Goal: Information Seeking & Learning: Learn about a topic

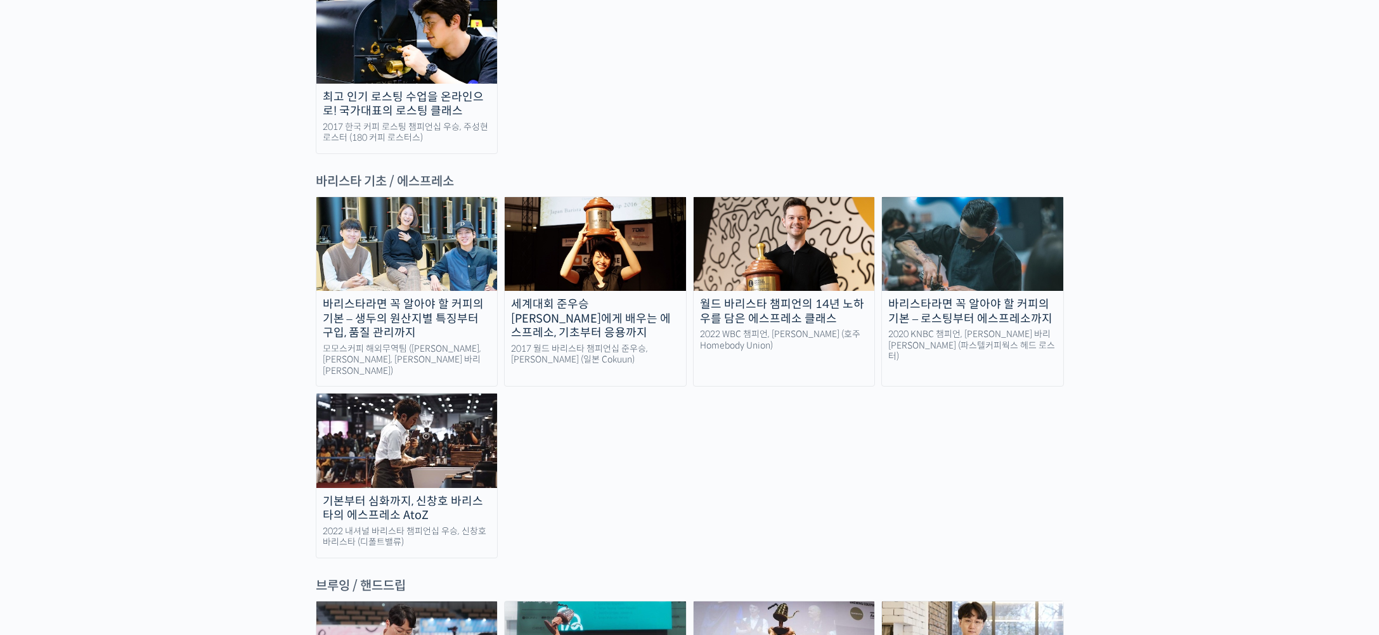
scroll to position [1807, 0]
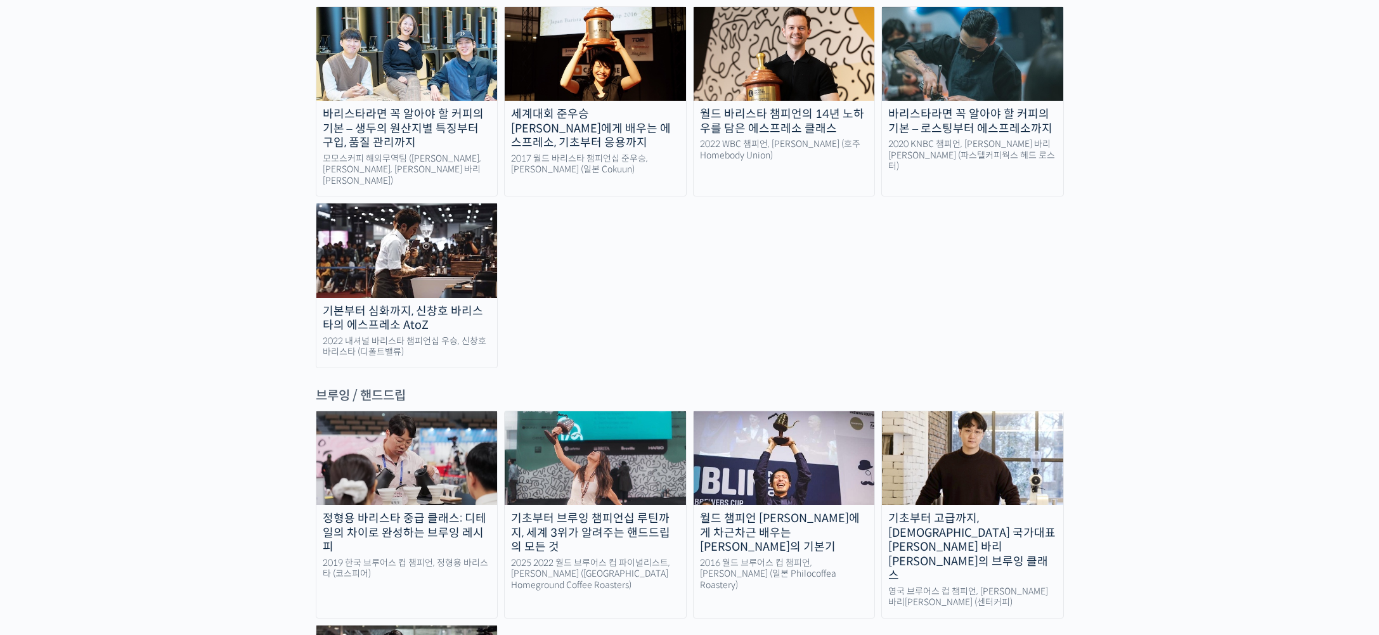
click at [902, 411] on img at bounding box center [972, 458] width 181 height 94
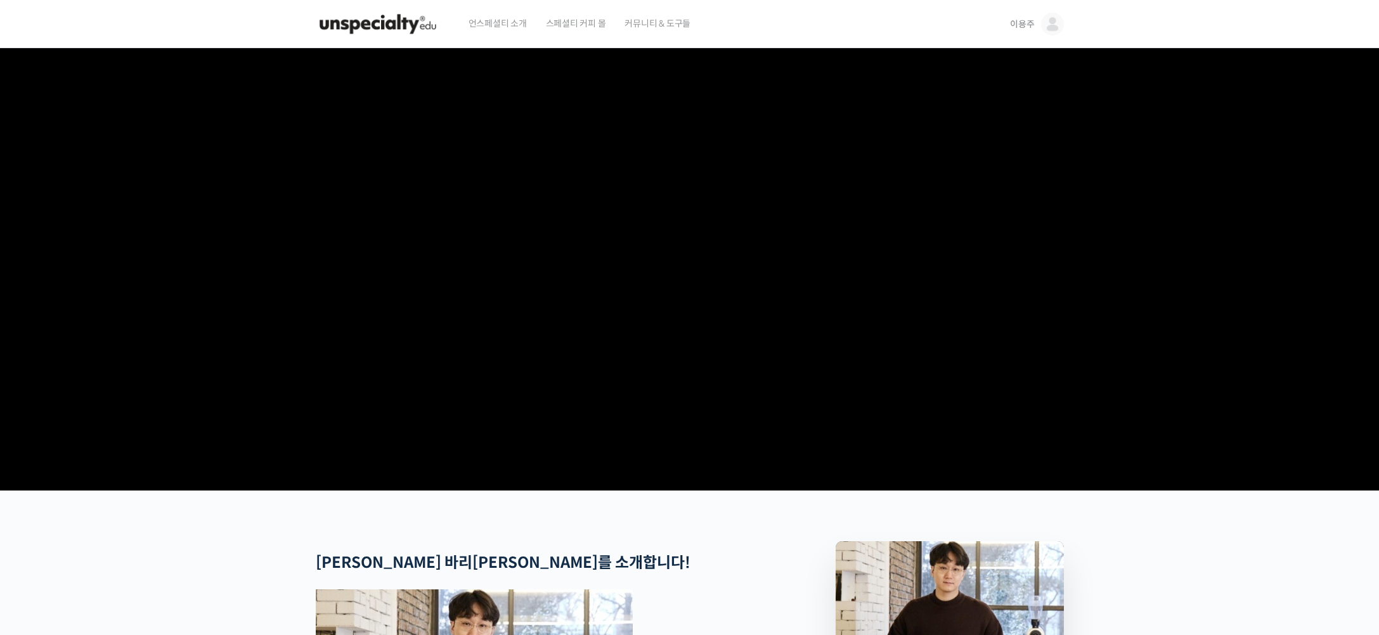
scroll to position [380, 0]
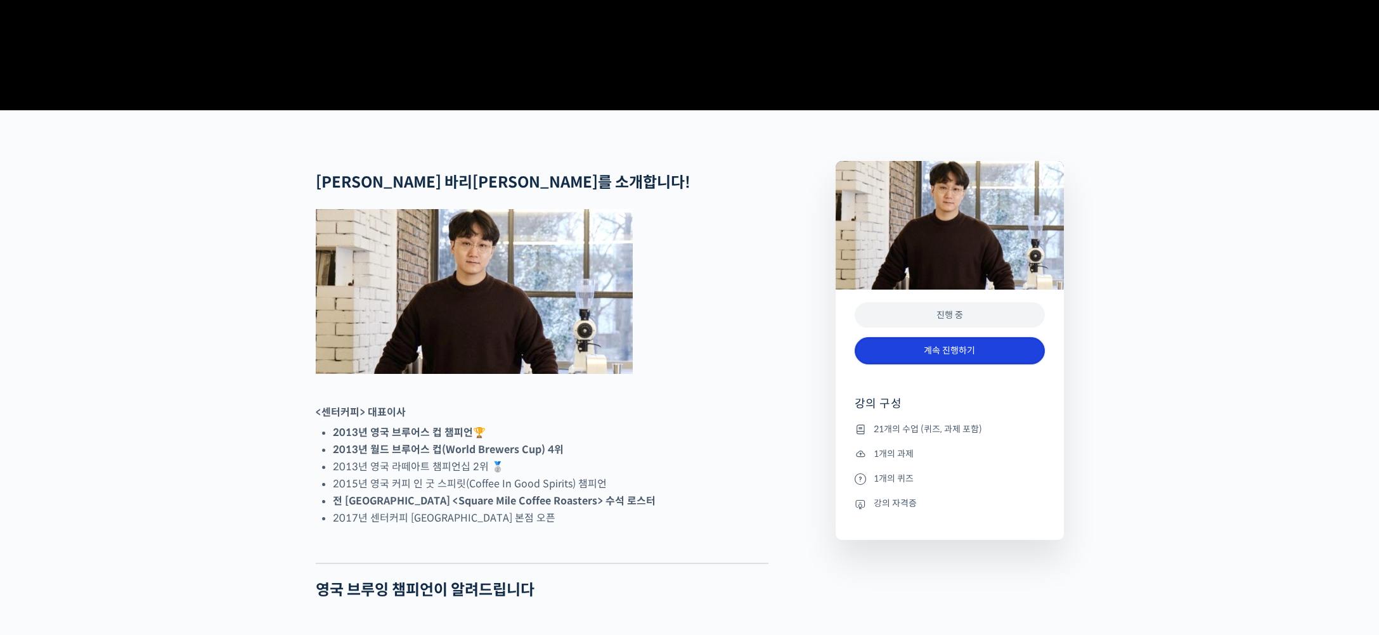
click at [978, 364] on link "계속 진행하기" at bounding box center [949, 350] width 190 height 27
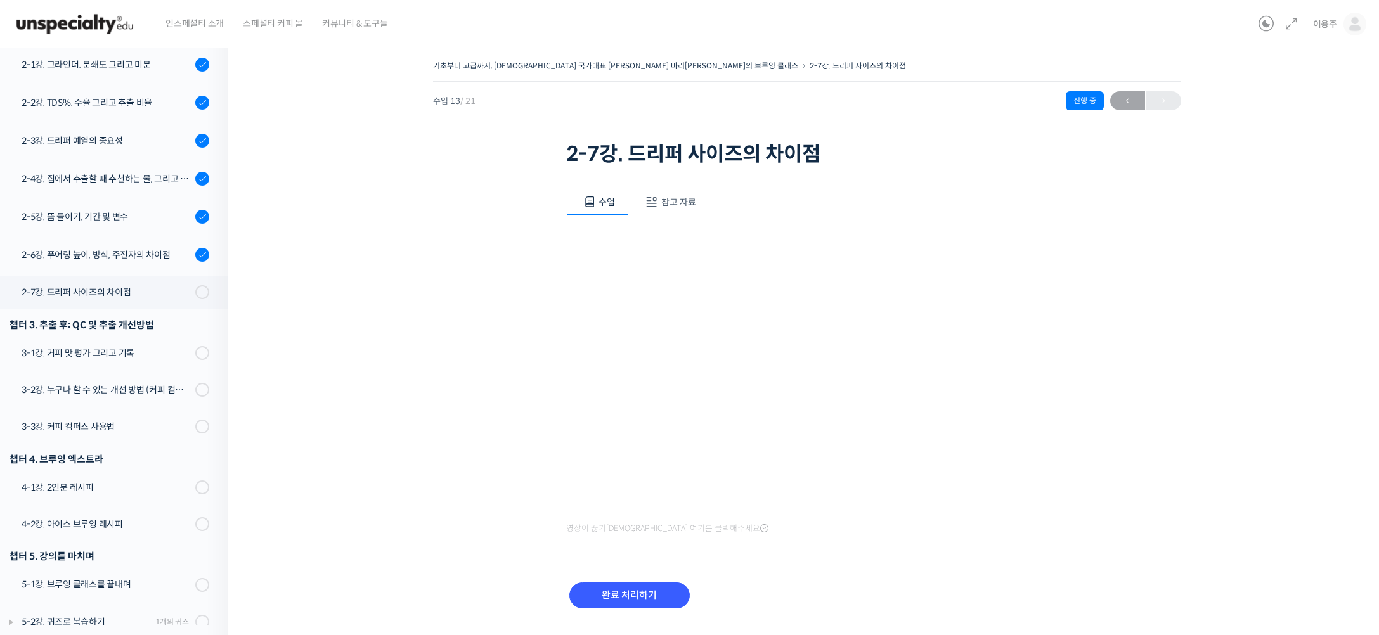
scroll to position [341, 0]
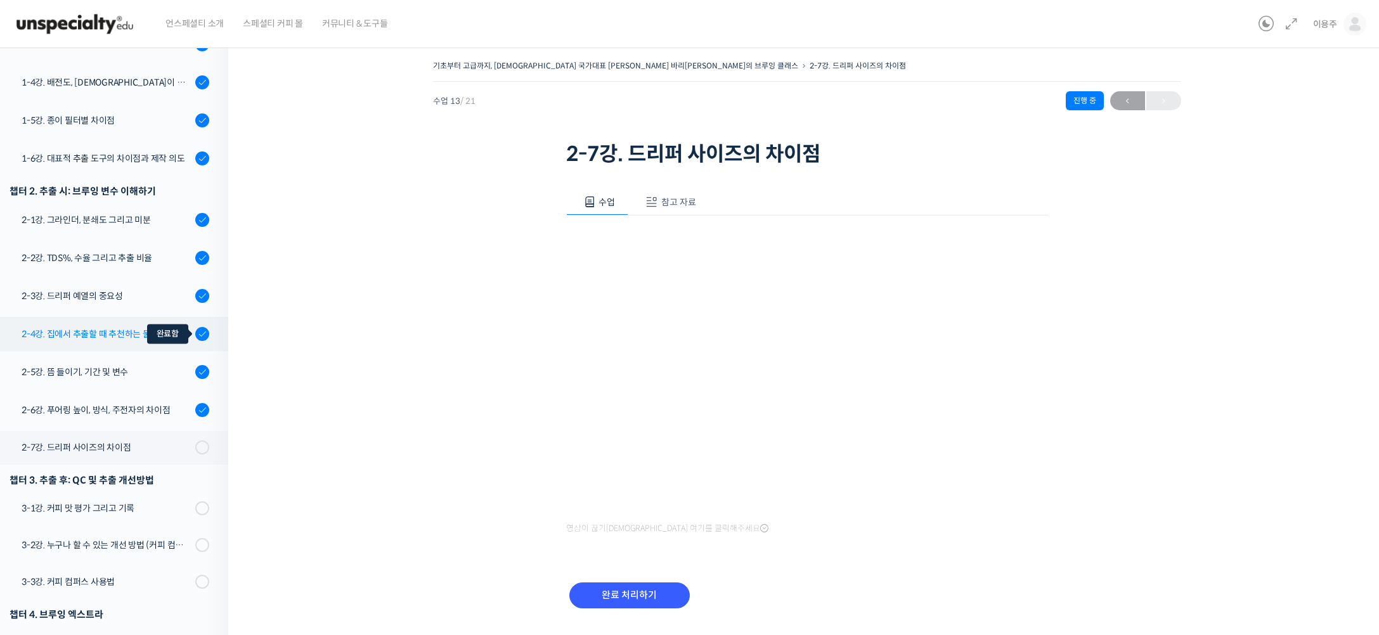
click at [198, 329] on icon at bounding box center [203, 334] width 10 height 10
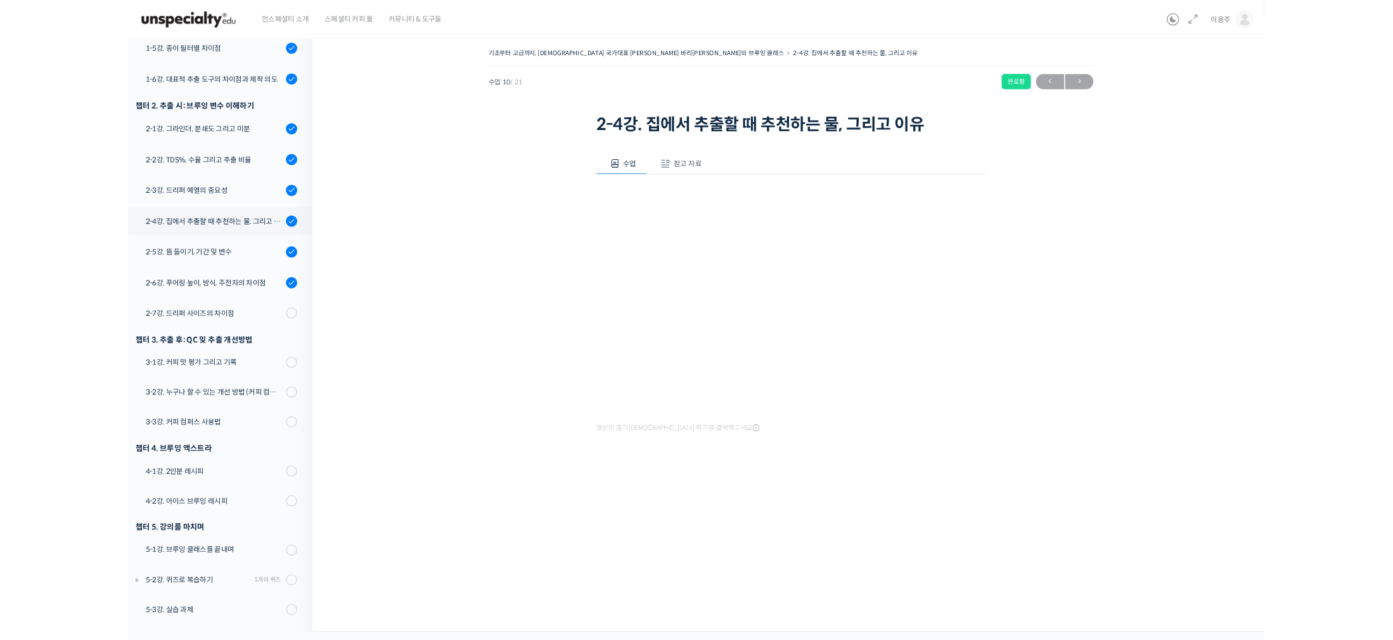
scroll to position [341, 0]
